Goal: Information Seeking & Learning: Learn about a topic

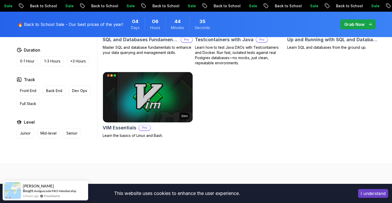
scroll to position [1464, 0]
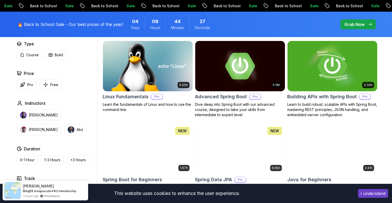
scroll to position [151, 0]
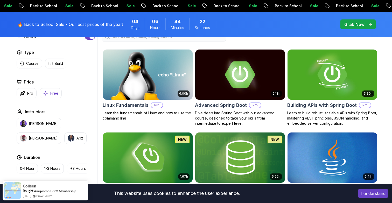
click at [51, 91] on p "Free" at bounding box center [54, 93] width 8 height 5
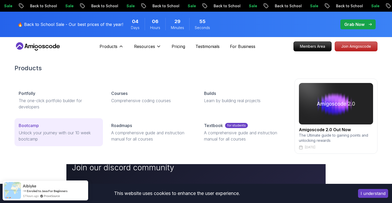
click at [32, 131] on p "Unlock your journey with our 10 week bootcamp" at bounding box center [59, 136] width 80 height 12
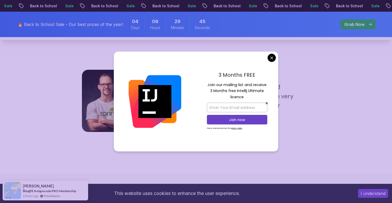
scroll to position [469, 0]
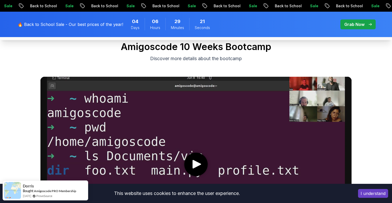
scroll to position [0, 0]
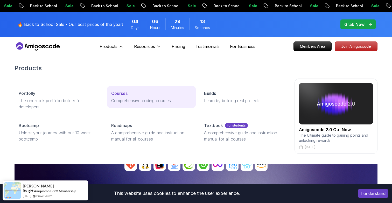
click at [141, 101] on p "Comprehensive coding courses" at bounding box center [151, 101] width 80 height 6
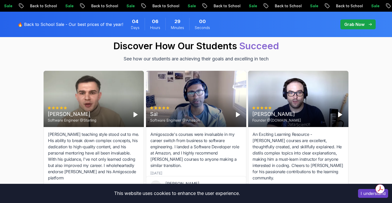
scroll to position [1792, 0]
